Goal: Task Accomplishment & Management: Use online tool/utility

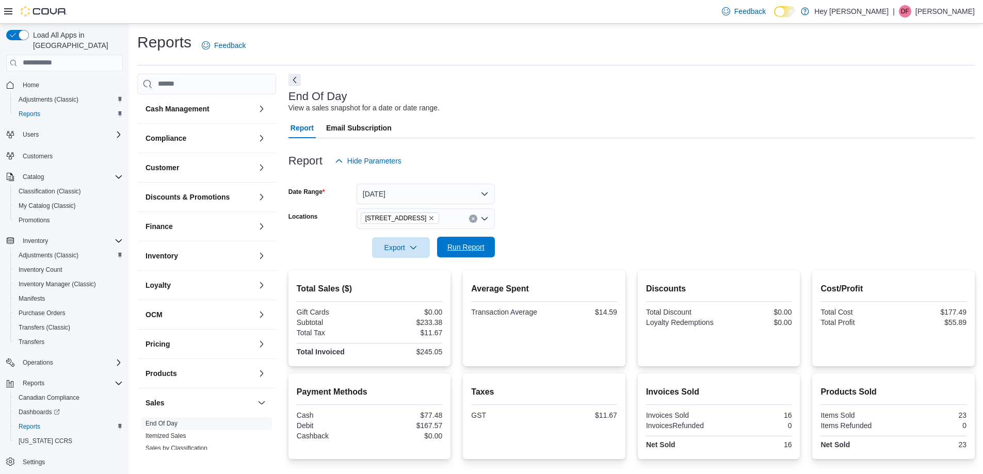
click at [480, 257] on span "Run Report" at bounding box center [465, 247] width 45 height 21
click at [487, 231] on div at bounding box center [632, 233] width 686 height 8
click at [484, 244] on span "Run Report" at bounding box center [465, 247] width 37 height 10
click at [468, 248] on span "Run Report" at bounding box center [465, 247] width 37 height 10
click at [483, 237] on div "Export Run Report" at bounding box center [392, 247] width 206 height 21
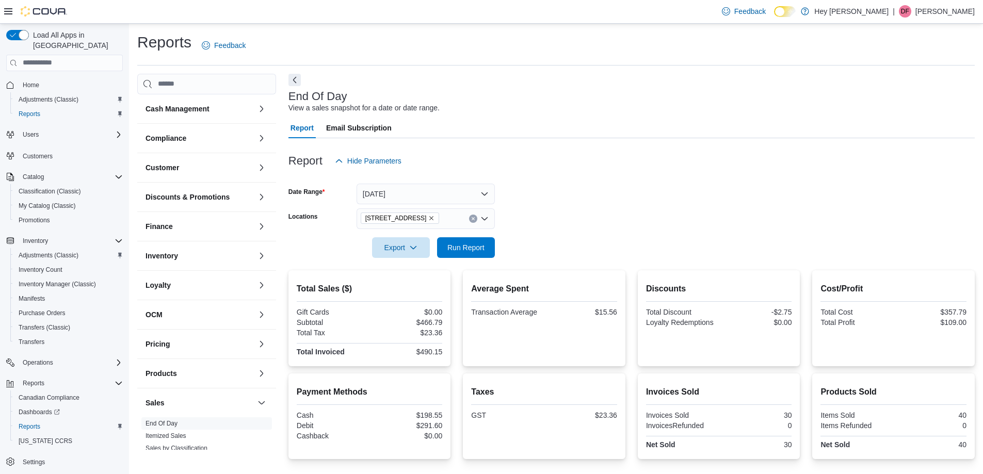
click at [520, 248] on form "Date Range [DATE] Locations [STREET_ADDRESS] Export Run Report" at bounding box center [632, 214] width 686 height 87
click at [458, 239] on span "Run Report" at bounding box center [465, 247] width 45 height 21
click at [727, 199] on form "Date Range [DATE] Locations [STREET_ADDRESS] Export Run Report" at bounding box center [632, 214] width 686 height 87
click at [483, 246] on span "Run Report" at bounding box center [465, 247] width 37 height 10
click at [472, 248] on span "Run Report" at bounding box center [465, 247] width 37 height 10
